Goal: Transaction & Acquisition: Subscribe to service/newsletter

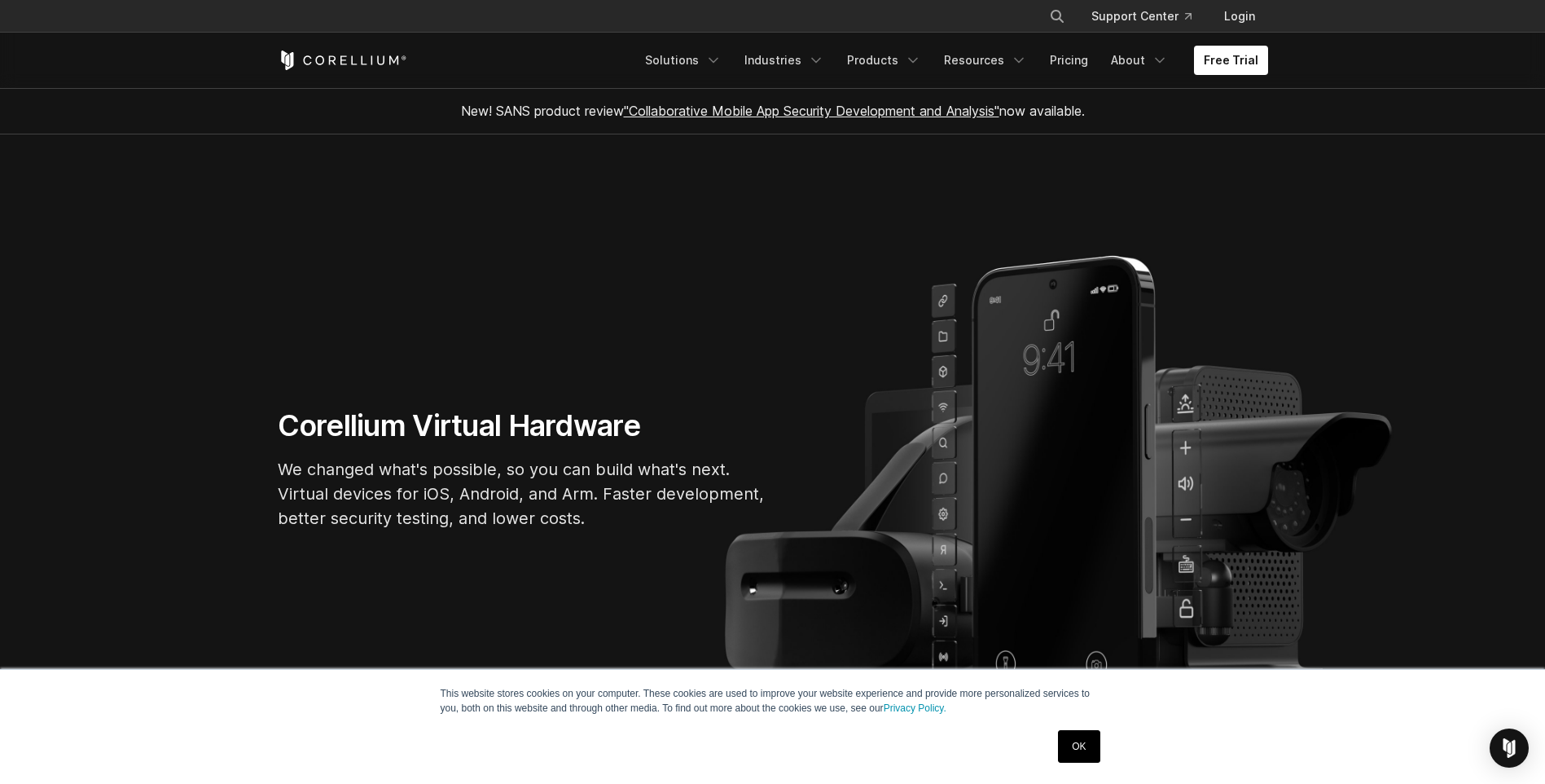
click at [1239, 79] on div "Free Trial Solutions IoT" at bounding box center [772, 61] width 991 height 55
click at [1252, 51] on link "Free Trial" at bounding box center [1231, 60] width 74 height 29
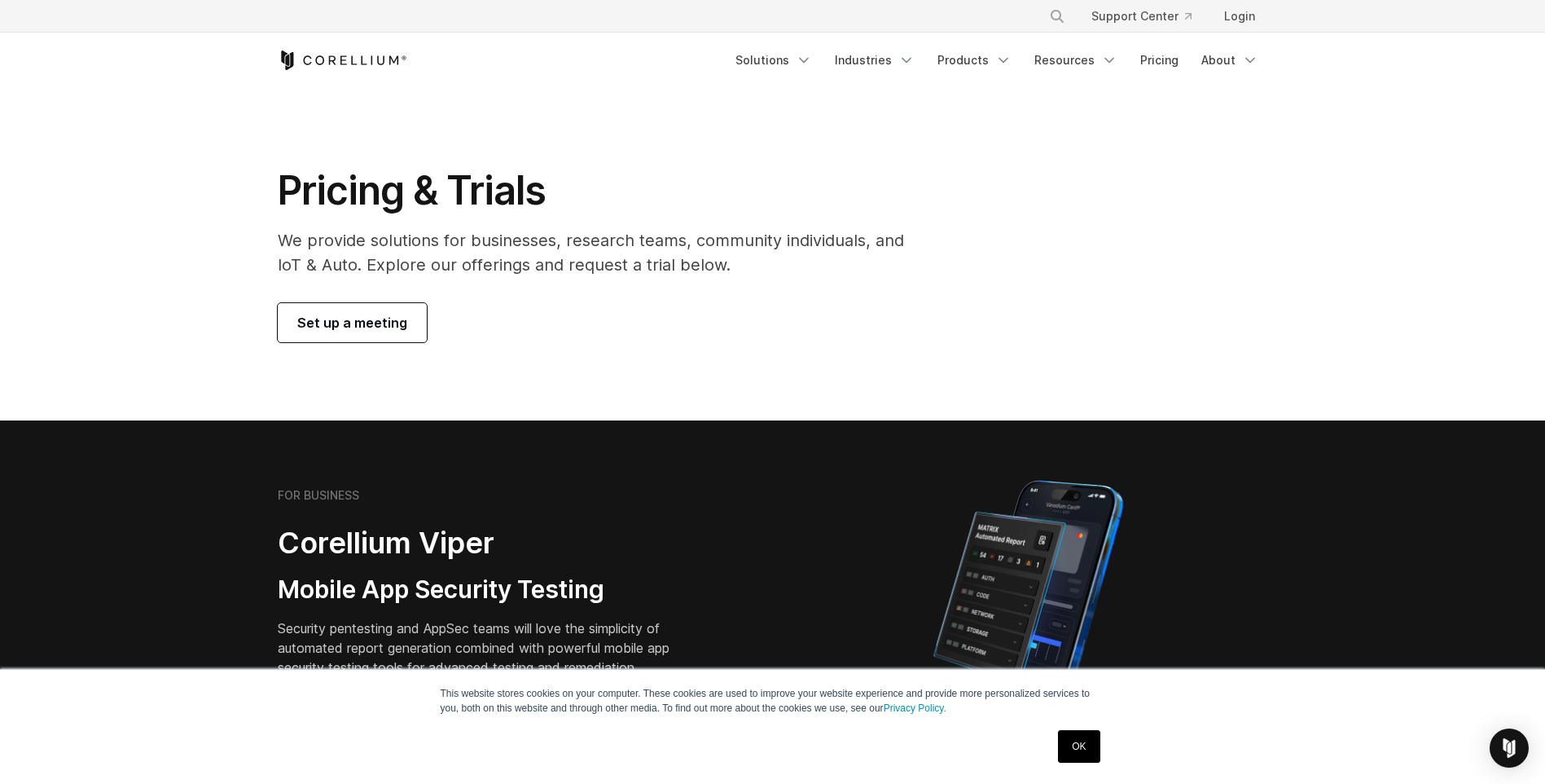
click at [371, 326] on span "Set up a meeting" at bounding box center [351, 323] width 110 height 20
